Goal: Find specific page/section: Find specific page/section

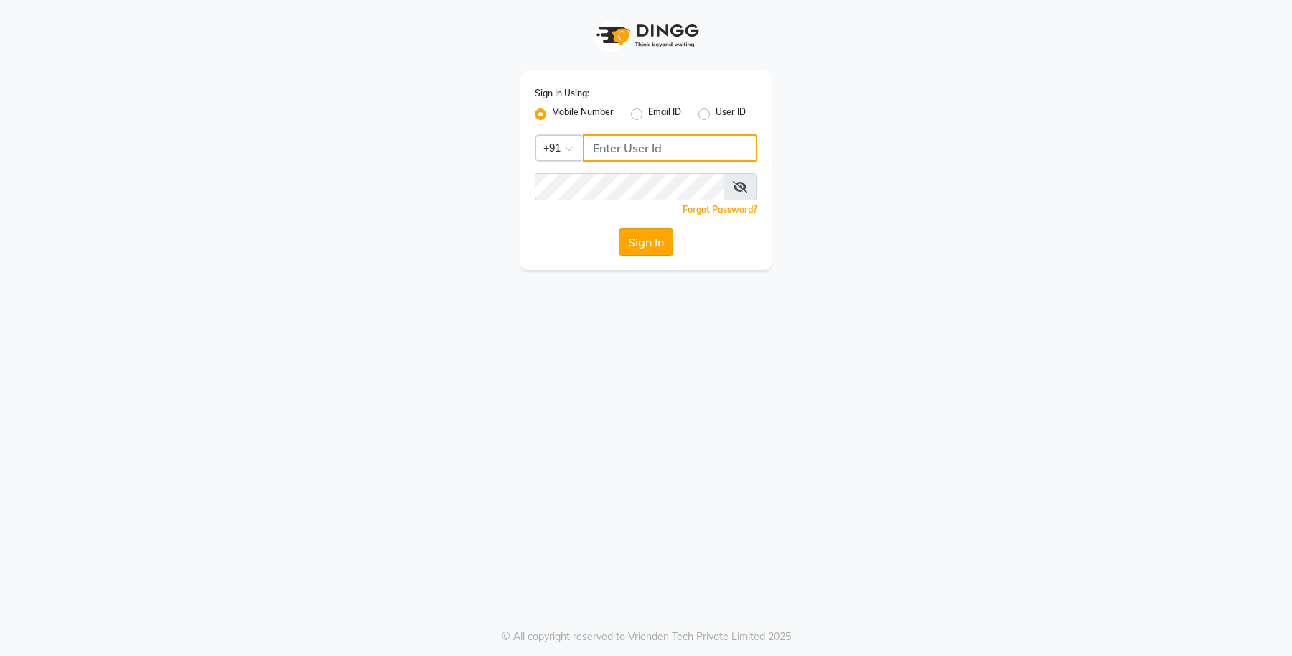
type input "9960456920"
click at [657, 241] on button "Sign In" at bounding box center [646, 241] width 55 height 27
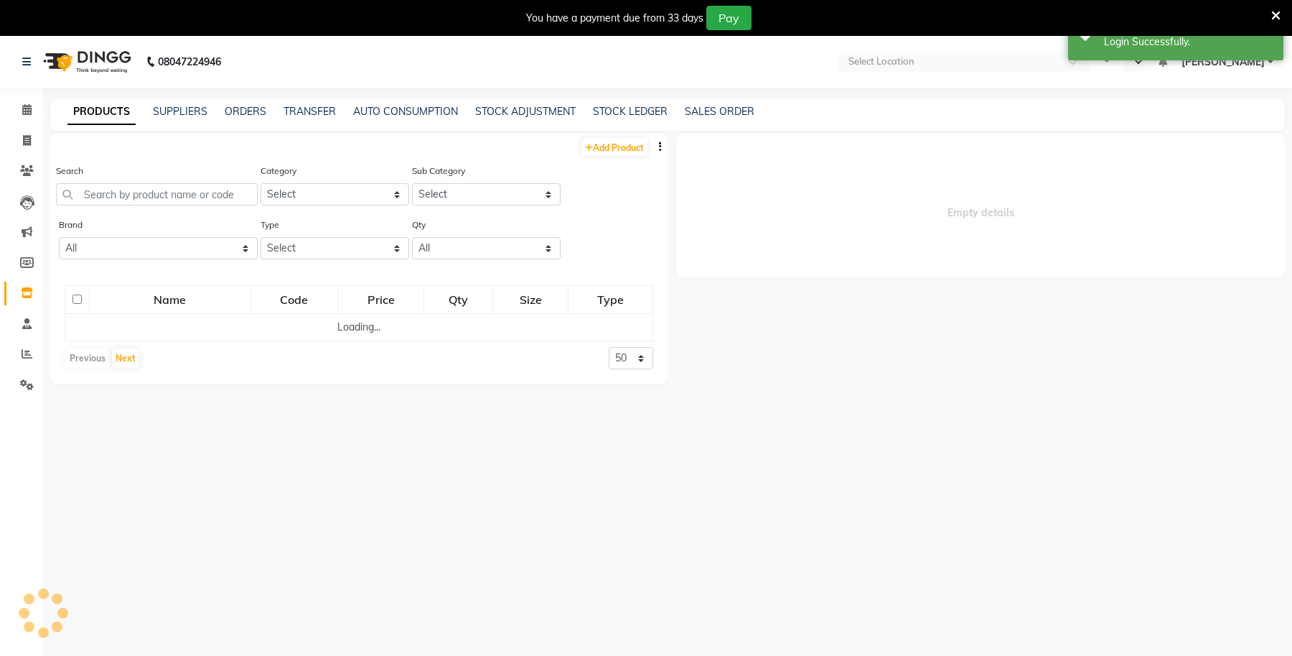
select select "en"
select select
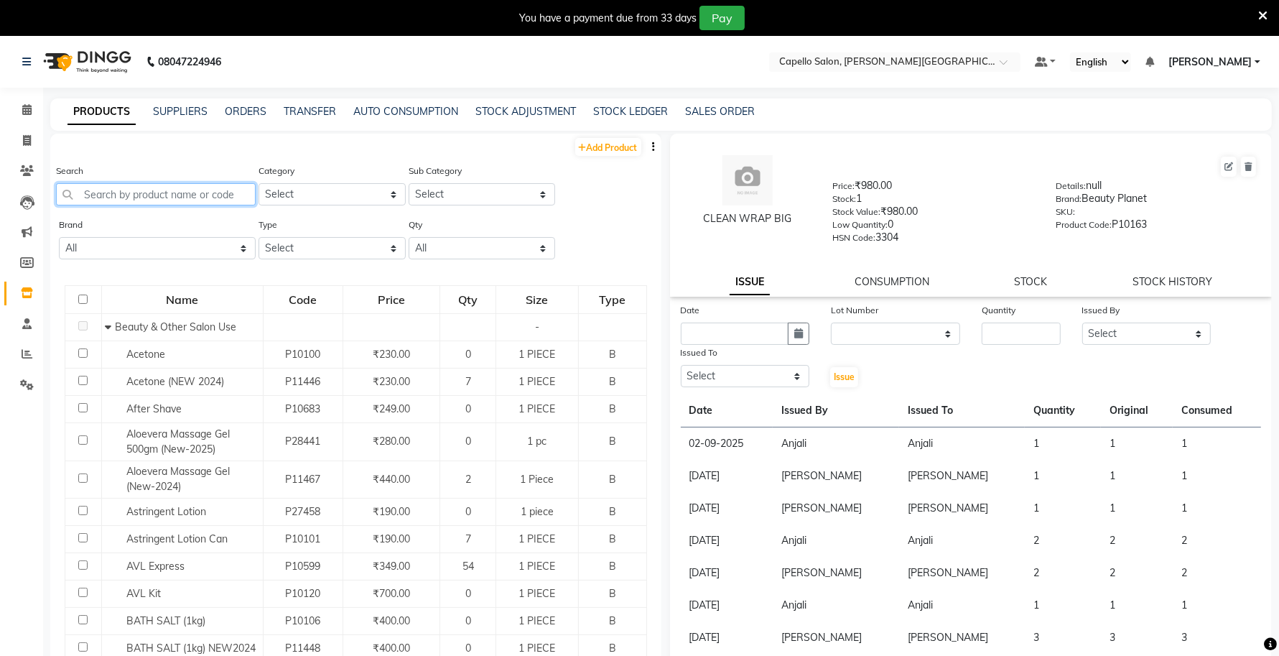
click at [147, 188] on input "text" at bounding box center [156, 194] width 200 height 22
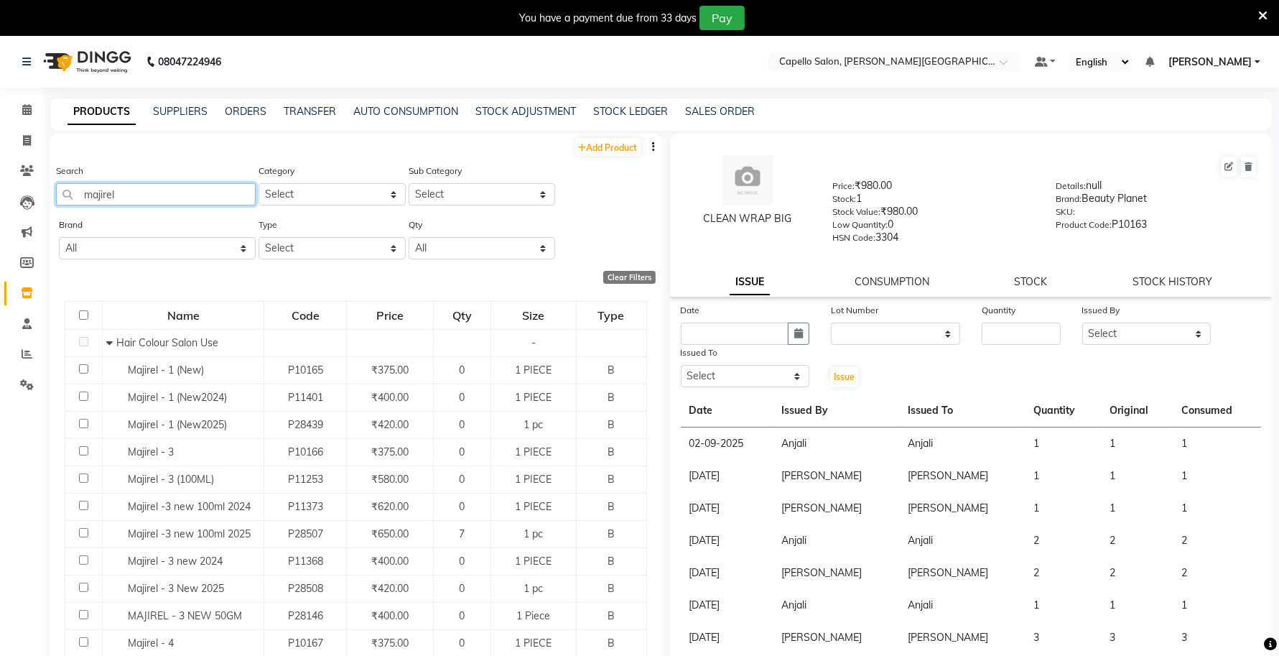
type input "majirel"
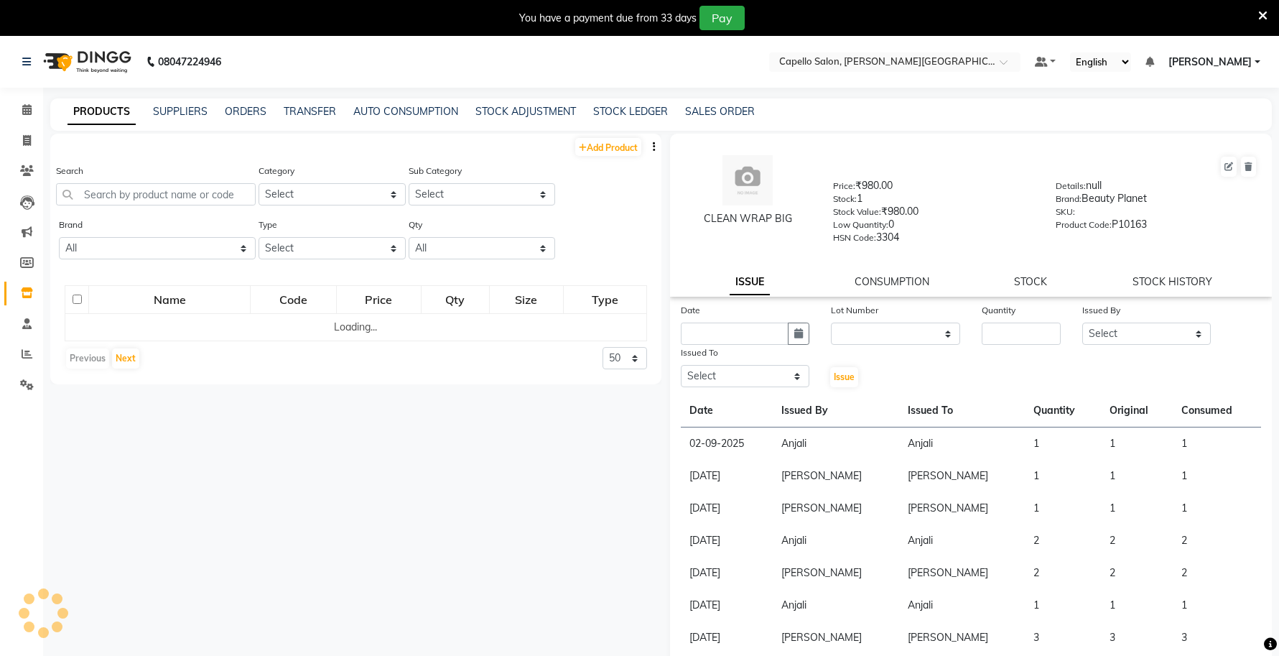
select select
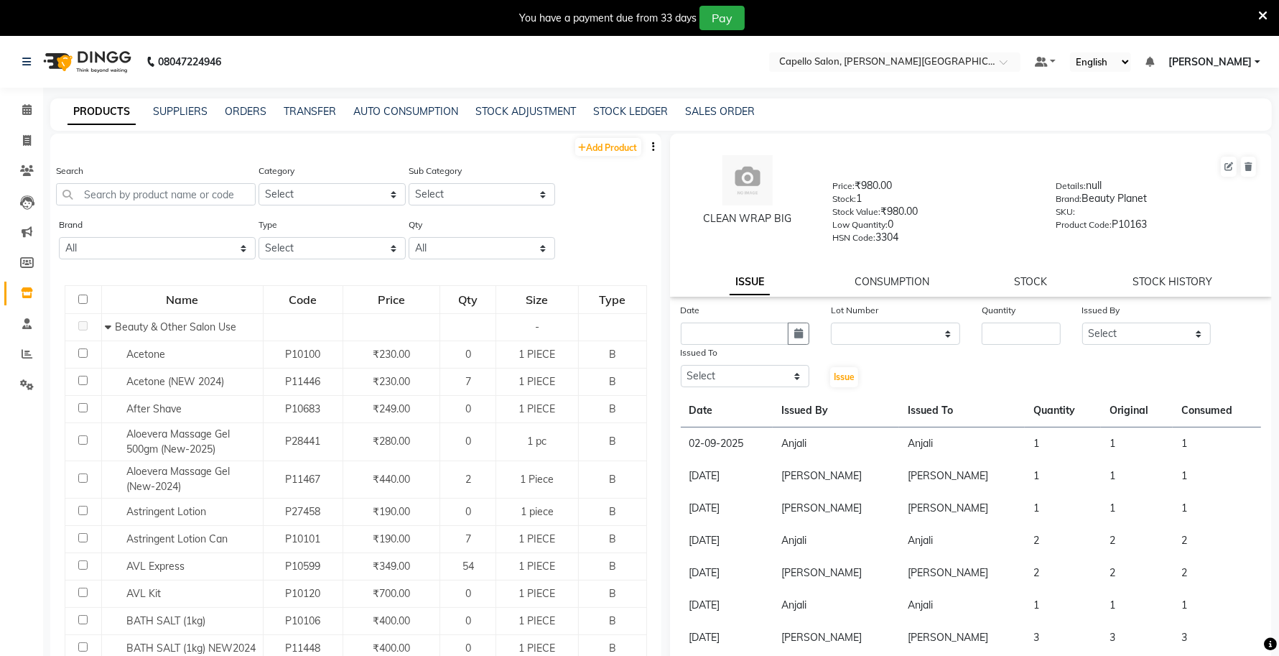
click at [1261, 12] on icon at bounding box center [1262, 15] width 9 height 13
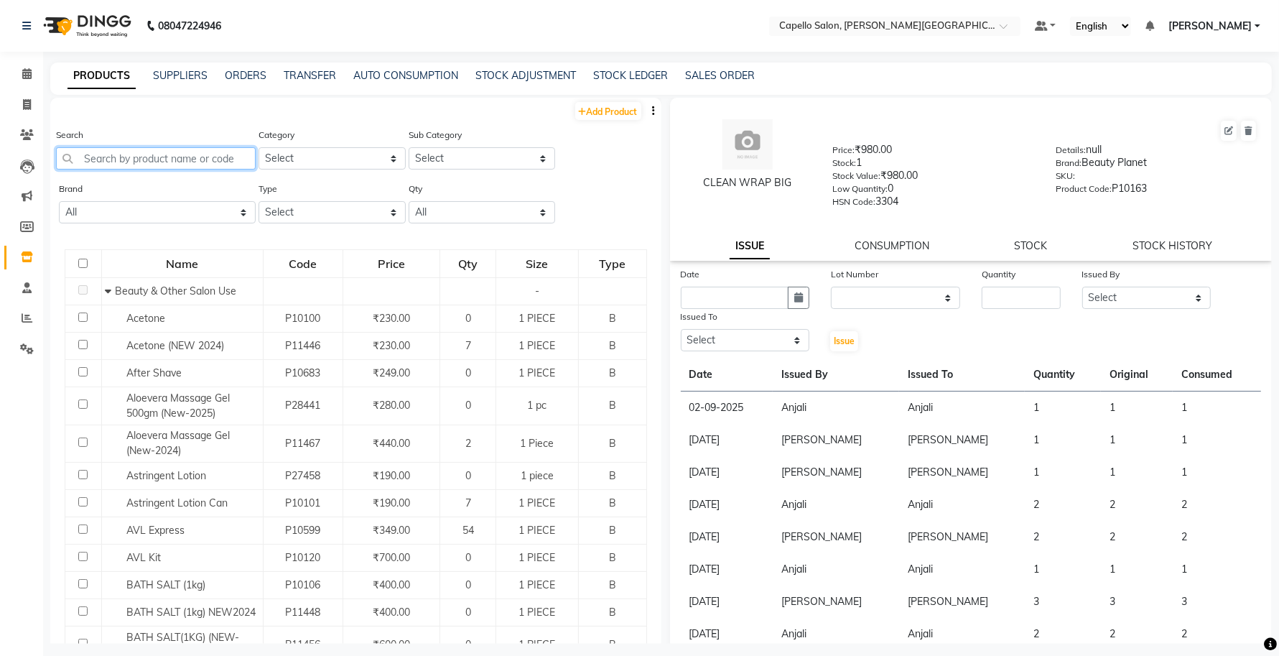
click at [126, 165] on input "text" at bounding box center [156, 158] width 200 height 22
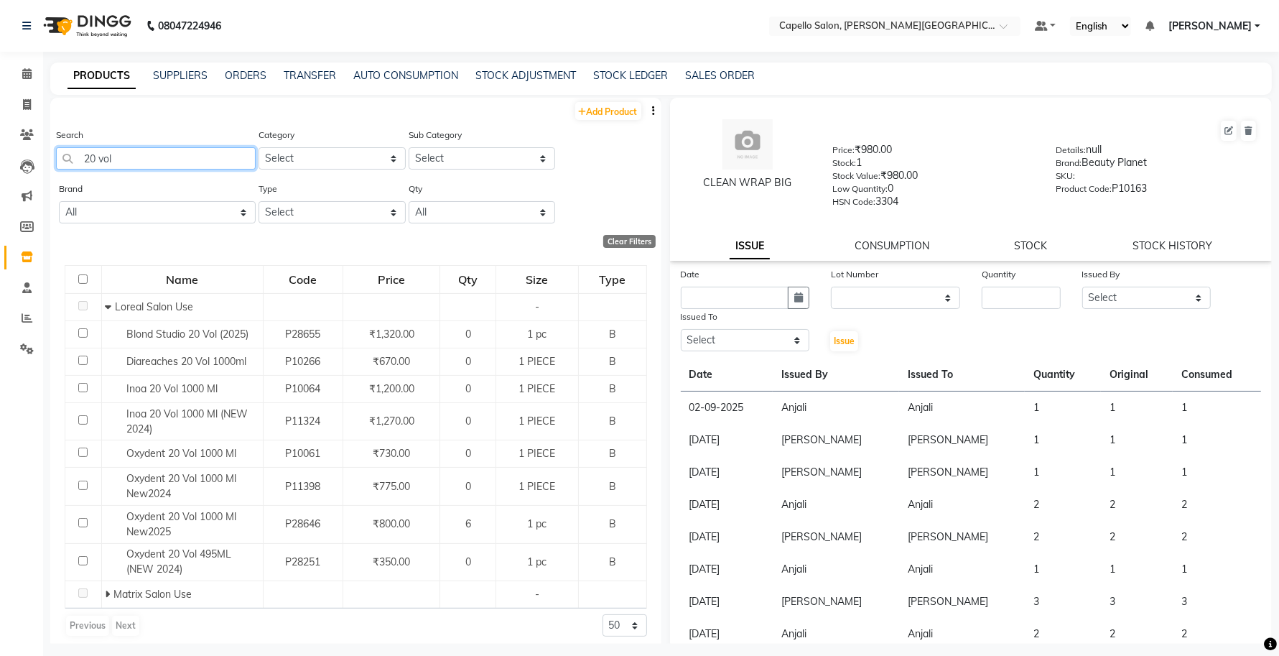
drag, startPoint x: 152, startPoint y: 153, endPoint x: 0, endPoint y: 176, distance: 153.2
click at [0, 176] on app-home "08047224946 Select Location × [GEOGRAPHIC_DATA], [PERSON_NAME][GEOGRAPHIC_DATA]…" at bounding box center [639, 332] width 1279 height 665
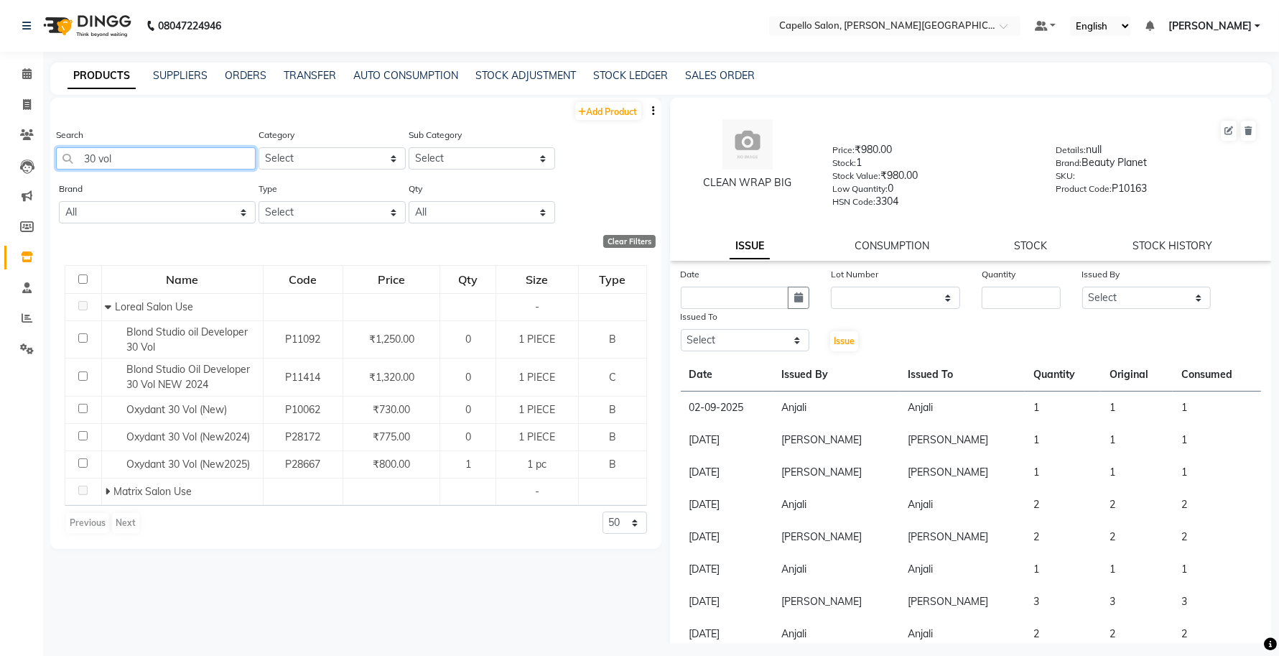
drag, startPoint x: 130, startPoint y: 152, endPoint x: 0, endPoint y: 163, distance: 130.5
click at [0, 163] on app-home "08047224946 Select Location × [GEOGRAPHIC_DATA], [PERSON_NAME][GEOGRAPHIC_DATA]…" at bounding box center [639, 332] width 1279 height 665
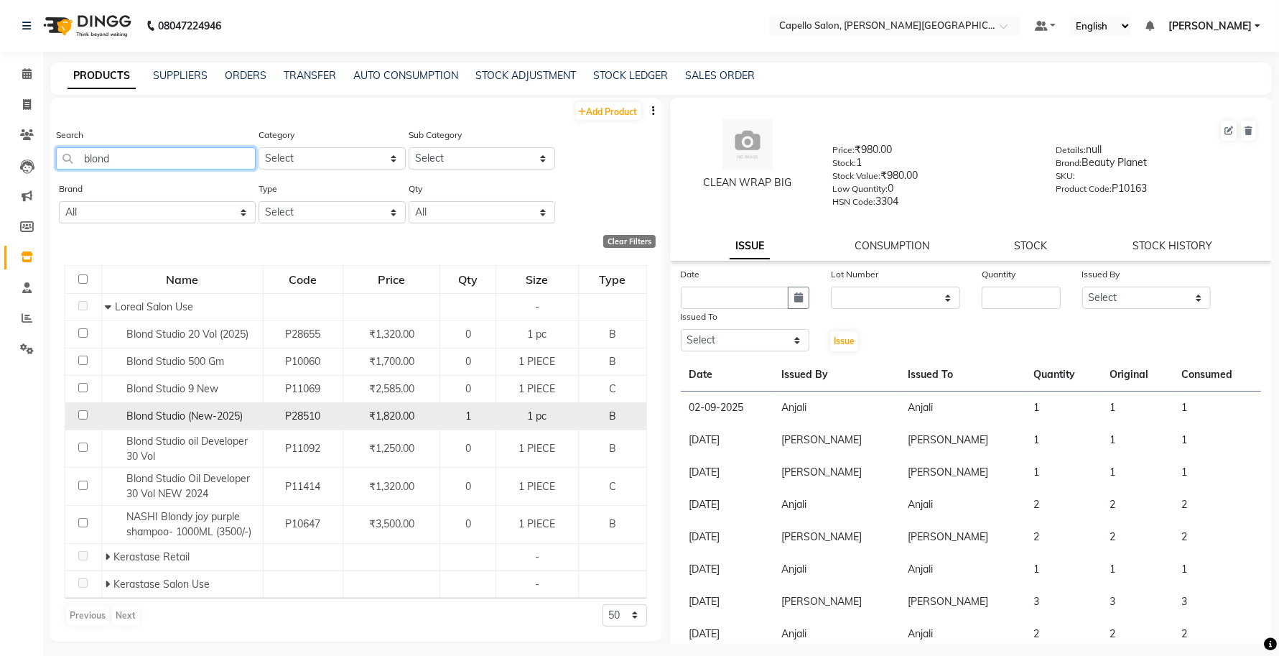
type input "blond"
